Goal: Information Seeking & Learning: Learn about a topic

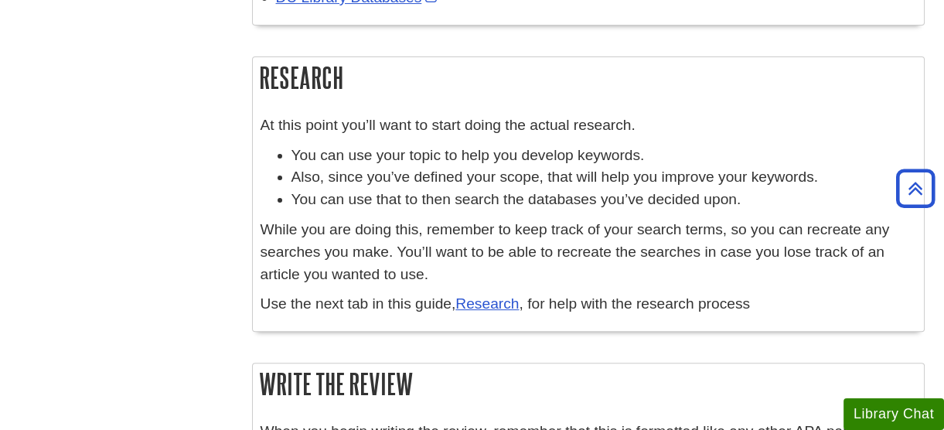
scroll to position [1024, 0]
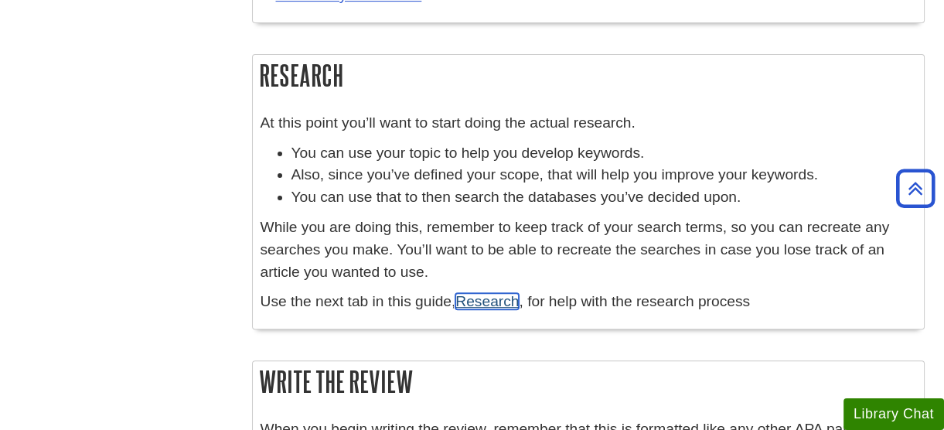
click at [493, 309] on link "Research" at bounding box center [486, 301] width 63 height 16
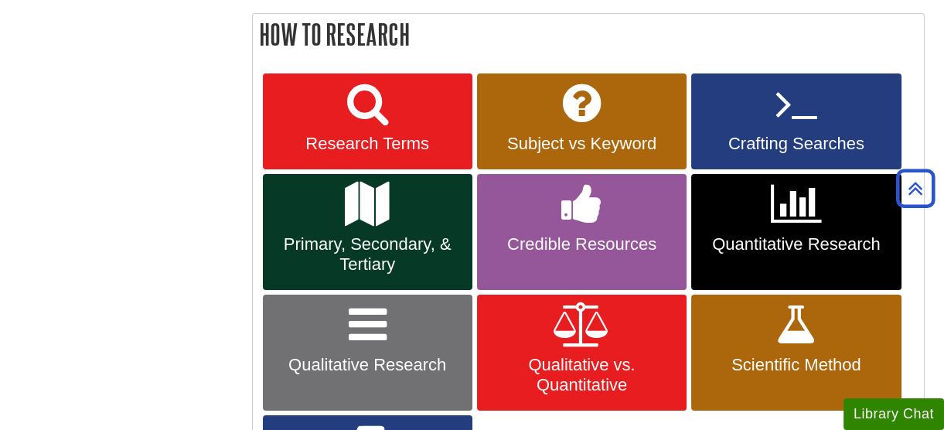
scroll to position [565, 0]
